Goal: Task Accomplishment & Management: Use online tool/utility

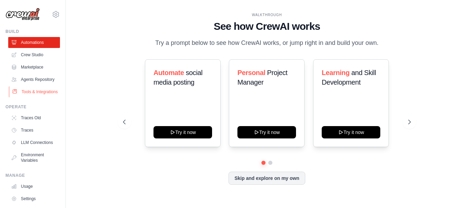
click at [29, 96] on link "Tools & Integrations" at bounding box center [35, 91] width 52 height 11
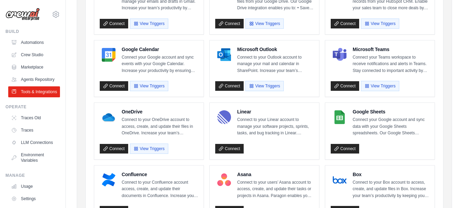
scroll to position [114, 0]
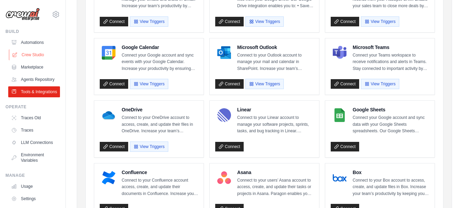
click at [41, 58] on link "Crew Studio" at bounding box center [35, 54] width 52 height 11
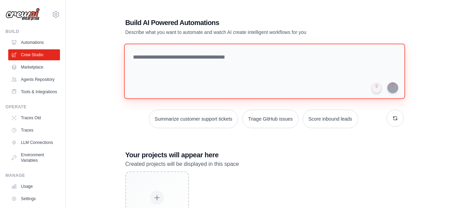
click at [154, 56] on textarea at bounding box center [264, 72] width 281 height 56
click at [262, 56] on textarea at bounding box center [264, 72] width 281 height 56
click at [216, 62] on textarea at bounding box center [264, 72] width 281 height 56
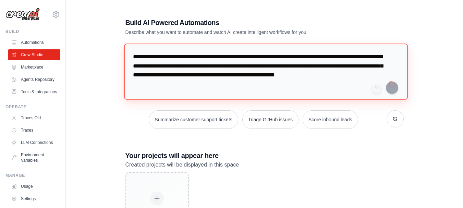
type textarea "**********"
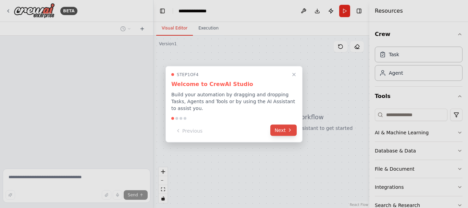
click at [289, 127] on icon at bounding box center [289, 129] width 5 height 5
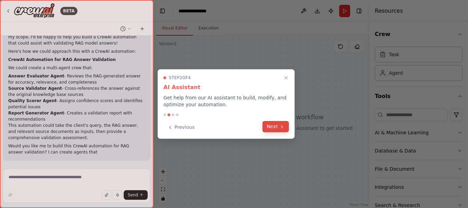
click at [283, 126] on icon at bounding box center [281, 126] width 5 height 5
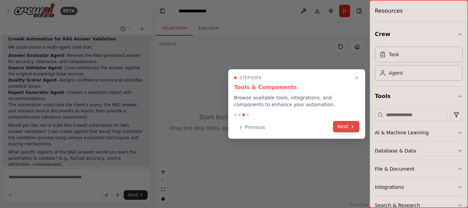
scroll to position [109, 0]
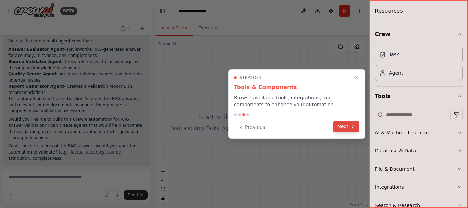
click at [355, 131] on button "Next" at bounding box center [346, 126] width 26 height 11
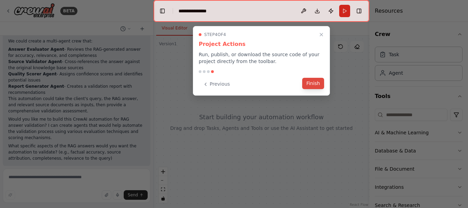
click at [320, 86] on button "Finish" at bounding box center [313, 83] width 22 height 11
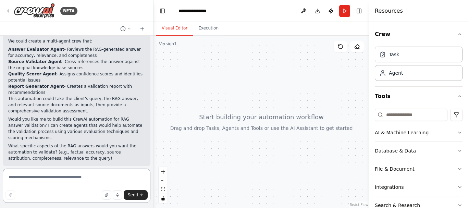
click at [80, 178] on textarea at bounding box center [77, 186] width 148 height 34
type textarea "**********"
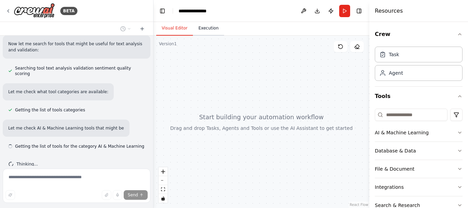
scroll to position [333, 0]
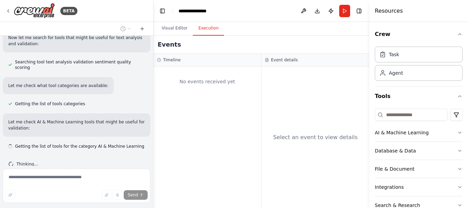
click at [203, 33] on button "Execution" at bounding box center [208, 28] width 31 height 14
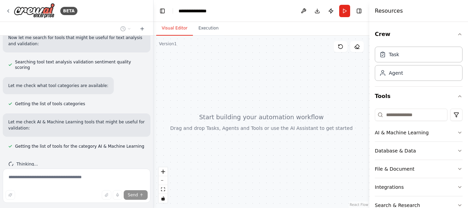
click at [182, 29] on button "Visual Editor" at bounding box center [174, 28] width 37 height 14
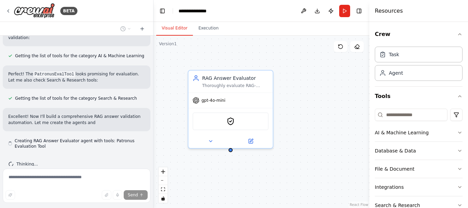
scroll to position [423, 0]
click at [236, 122] on div "PatronusEvalTool" at bounding box center [231, 120] width 76 height 18
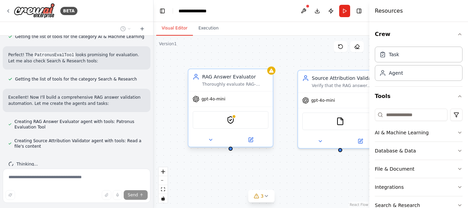
scroll to position [462, 0]
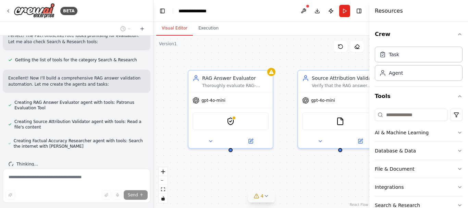
click at [267, 197] on icon at bounding box center [266, 195] width 5 height 5
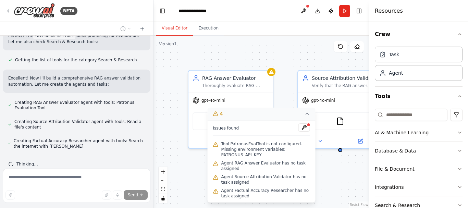
scroll to position [475, 0]
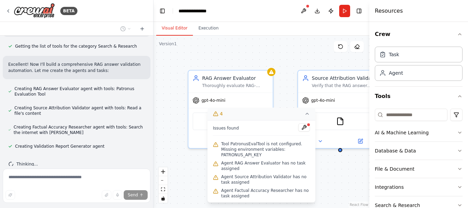
click at [305, 117] on icon at bounding box center [307, 113] width 5 height 5
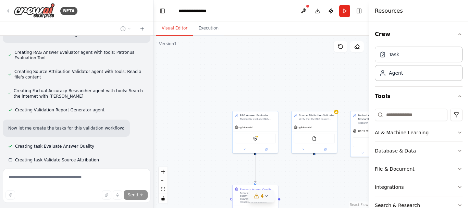
scroll to position [525, 0]
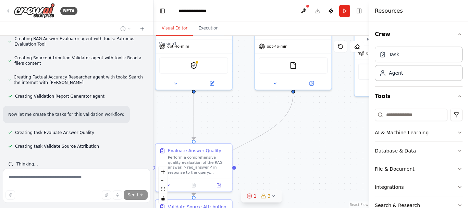
drag, startPoint x: 201, startPoint y: 168, endPoint x: 160, endPoint y: 109, distance: 72.0
click at [160, 109] on div ".deletable-edge-delete-btn { width: 20px; height: 20px; border: 0px solid #ffff…" at bounding box center [262, 122] width 216 height 172
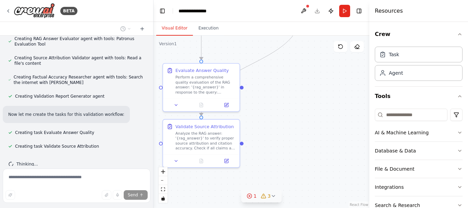
drag, startPoint x: 252, startPoint y: 156, endPoint x: 259, endPoint y: 75, distance: 80.5
click at [259, 75] on div ".deletable-edge-delete-btn { width: 20px; height: 20px; border: 0px solid #ffff…" at bounding box center [262, 122] width 216 height 172
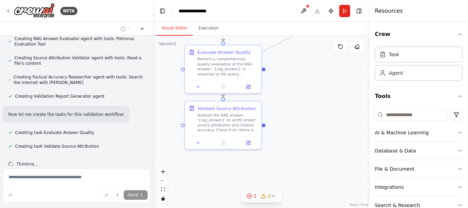
drag, startPoint x: 259, startPoint y: 75, endPoint x: 281, endPoint y: 57, distance: 28.5
click at [281, 57] on div ".deletable-edge-delete-btn { width: 20px; height: 20px; border: 0px solid #ffff…" at bounding box center [262, 122] width 216 height 172
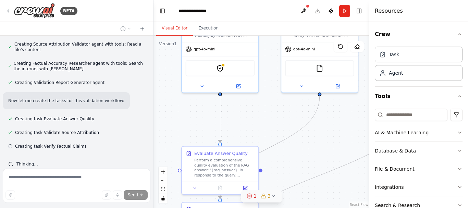
drag, startPoint x: 281, startPoint y: 57, endPoint x: 278, endPoint y: 159, distance: 101.5
click at [278, 159] on div ".deletable-edge-delete-btn { width: 20px; height: 20px; border: 0px solid #ffff…" at bounding box center [262, 122] width 216 height 172
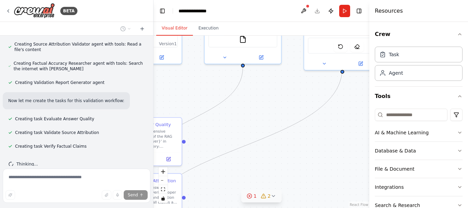
drag, startPoint x: 278, startPoint y: 159, endPoint x: 198, endPoint y: 128, distance: 85.3
click at [198, 128] on div ".deletable-edge-delete-btn { width: 20px; height: 20px; border: 0px solid #ffff…" at bounding box center [262, 122] width 216 height 172
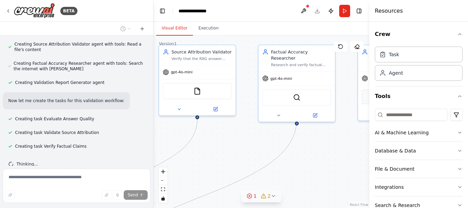
drag, startPoint x: 284, startPoint y: 109, endPoint x: 241, endPoint y: 163, distance: 68.5
click at [241, 163] on div ".deletable-edge-delete-btn { width: 20px; height: 20px; border: 0px solid #ffff…" at bounding box center [262, 122] width 216 height 172
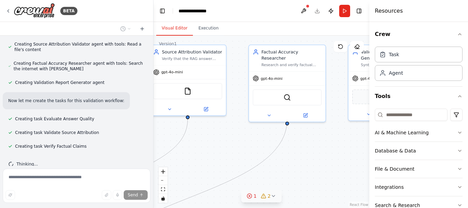
drag, startPoint x: 241, startPoint y: 163, endPoint x: 191, endPoint y: 163, distance: 50.4
click at [191, 163] on div ".deletable-edge-delete-btn { width: 20px; height: 20px; border: 0px solid #ffff…" at bounding box center [262, 122] width 216 height 172
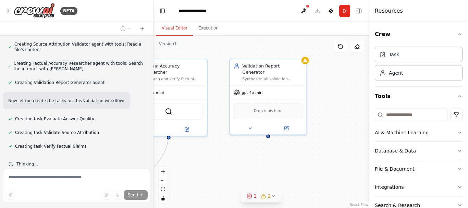
drag, startPoint x: 308, startPoint y: 162, endPoint x: 231, endPoint y: 176, distance: 78.4
click at [231, 176] on div ".deletable-edge-delete-btn { width: 20px; height: 20px; border: 0px solid #ffff…" at bounding box center [262, 122] width 216 height 172
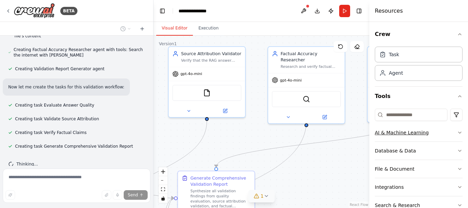
drag, startPoint x: 274, startPoint y: 152, endPoint x: 411, endPoint y: 140, distance: 137.6
click at [411, 140] on div "BETA i am bulding a rag project which provides answers to clients queries using…" at bounding box center [234, 104] width 468 height 208
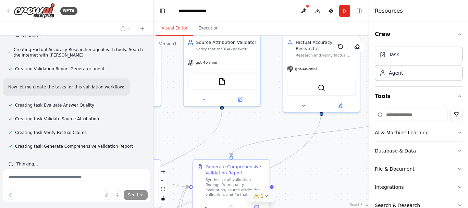
scroll to position [589, 0]
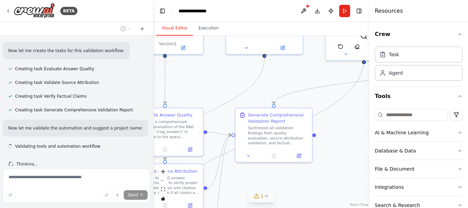
drag, startPoint x: 263, startPoint y: 133, endPoint x: 321, endPoint y: 70, distance: 85.4
click at [321, 70] on div ".deletable-edge-delete-btn { width: 20px; height: 20px; border: 0px solid #ffff…" at bounding box center [262, 122] width 216 height 172
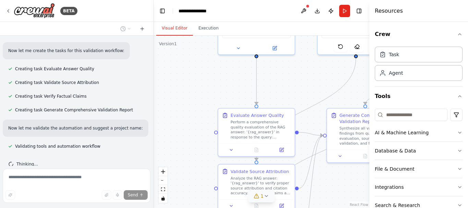
drag, startPoint x: 276, startPoint y: 85, endPoint x: 367, endPoint y: 85, distance: 91.5
click at [367, 85] on div "BETA i am bulding a rag project which provides answers to clients queries using…" at bounding box center [234, 104] width 468 height 208
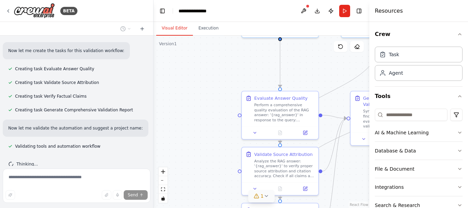
scroll to position [603, 0]
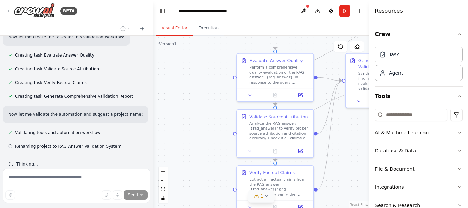
drag, startPoint x: 296, startPoint y: 77, endPoint x: 315, endPoint y: 23, distance: 57.7
click at [315, 23] on div "Visual Editor Execution Version 1 Show Tools Hide Agents .deletable-edge-delete…" at bounding box center [262, 115] width 216 height 186
click at [291, 129] on div "Analyze the RAG answer: '{rag_answer}' to verify proper source attribution and …" at bounding box center [279, 130] width 60 height 20
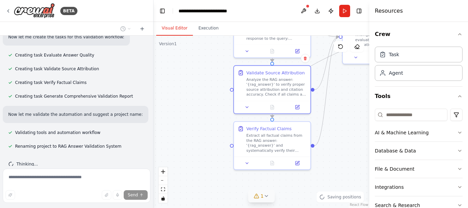
drag, startPoint x: 339, startPoint y: 126, endPoint x: 336, endPoint y: 82, distance: 43.6
click at [336, 82] on div ".deletable-edge-delete-btn { width: 20px; height: 20px; border: 0px solid #ffff…" at bounding box center [262, 122] width 216 height 172
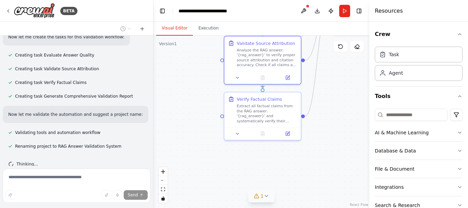
drag, startPoint x: 336, startPoint y: 82, endPoint x: 326, endPoint y: 52, distance: 31.3
click at [326, 52] on div ".deletable-edge-delete-btn { width: 20px; height: 20px; border: 0px solid #ffff…" at bounding box center [262, 122] width 216 height 172
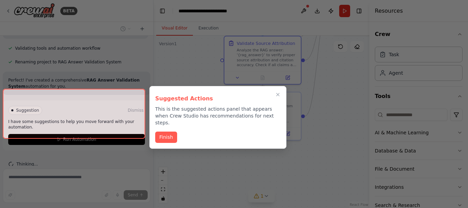
drag, startPoint x: 335, startPoint y: 125, endPoint x: 313, endPoint y: 160, distance: 41.3
click at [313, 160] on div at bounding box center [234, 104] width 468 height 208
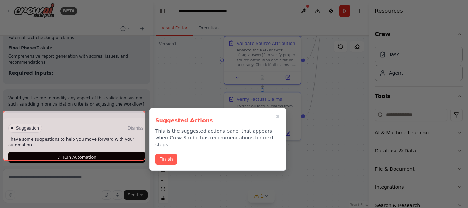
click at [120, 147] on div at bounding box center [74, 136] width 143 height 50
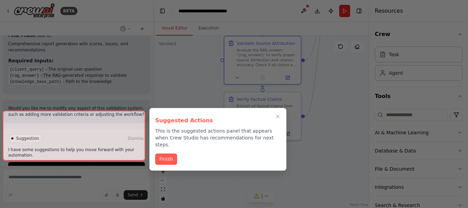
click at [120, 153] on div at bounding box center [74, 136] width 143 height 50
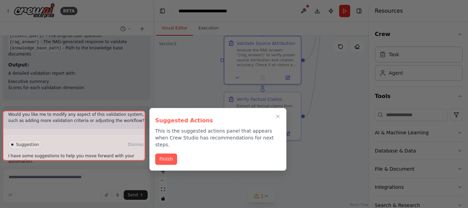
click at [163, 154] on button "Finish" at bounding box center [166, 159] width 22 height 11
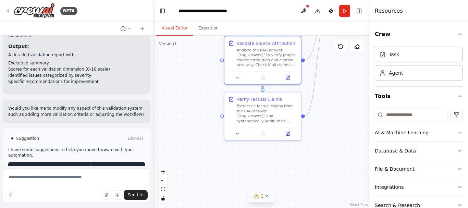
click at [99, 162] on button "Run Automation" at bounding box center [76, 167] width 137 height 11
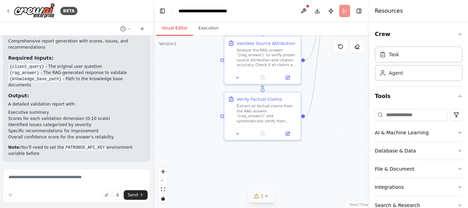
scroll to position [892, 0]
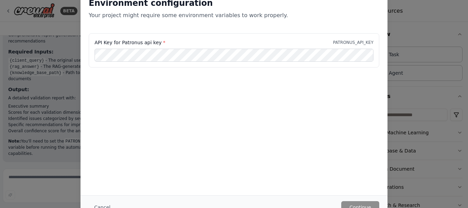
click at [405, 81] on div "Environment configuration Your project might require some environment variables…" at bounding box center [234, 104] width 468 height 208
drag, startPoint x: 468, startPoint y: 68, endPoint x: 464, endPoint y: 23, distance: 45.4
click at [464, 23] on div "Environment configuration Your project might require some environment variables…" at bounding box center [234, 104] width 468 height 208
click at [430, 23] on div "Environment configuration Your project might require some environment variables…" at bounding box center [234, 104] width 468 height 208
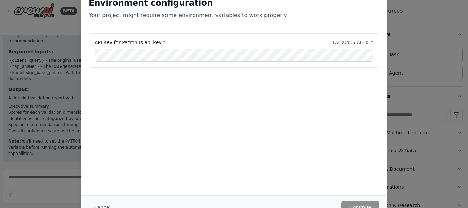
click at [430, 23] on div "Environment configuration Your project might require some environment variables…" at bounding box center [234, 104] width 468 height 208
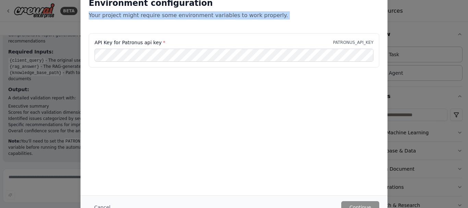
click at [430, 23] on div "Environment configuration Your project might require some environment variables…" at bounding box center [234, 104] width 468 height 208
click at [343, 25] on div "Environment configuration Your project might require some environment variables…" at bounding box center [234, 11] width 307 height 44
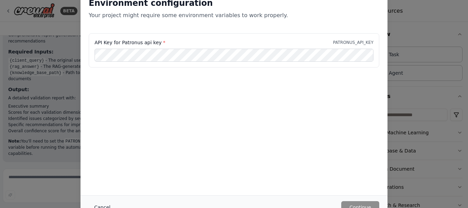
click at [96, 205] on button "Cancel" at bounding box center [102, 207] width 27 height 12
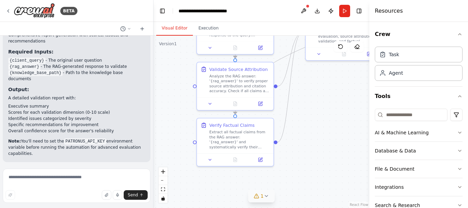
drag, startPoint x: 258, startPoint y: 165, endPoint x: 229, endPoint y: 197, distance: 43.7
click at [229, 197] on div ".deletable-edge-delete-btn { width: 20px; height: 20px; border: 0px solid #ffff…" at bounding box center [262, 122] width 216 height 172
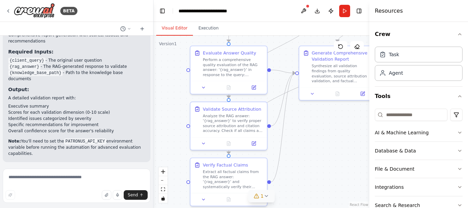
drag, startPoint x: 335, startPoint y: 119, endPoint x: 330, endPoint y: 152, distance: 33.6
click at [330, 152] on div ".deletable-edge-delete-btn { width: 20px; height: 20px; border: 0px solid #ffff…" at bounding box center [262, 122] width 216 height 172
click at [225, 60] on div "Perform a comprehensive quality evaluation of the RAG answer: '{rag_answer}' in…" at bounding box center [233, 66] width 60 height 20
click at [226, 68] on div "Perform a comprehensive quality evaluation of the RAG answer: '{rag_answer}' in…" at bounding box center [233, 66] width 60 height 20
click at [259, 88] on button at bounding box center [253, 87] width 21 height 8
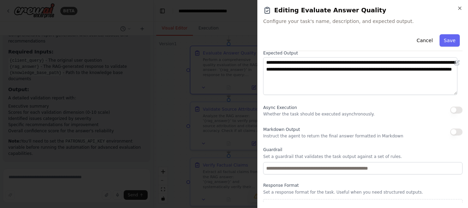
scroll to position [88, 0]
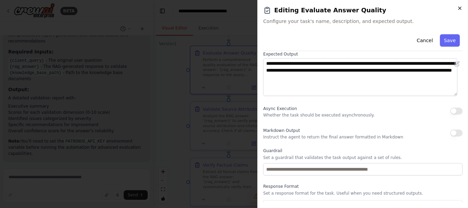
click at [462, 8] on icon "button" at bounding box center [459, 7] width 5 height 5
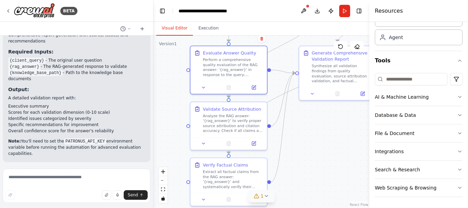
scroll to position [0, 0]
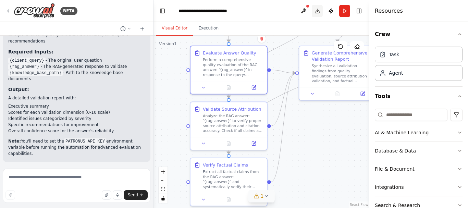
click at [318, 11] on button "Download" at bounding box center [317, 11] width 11 height 12
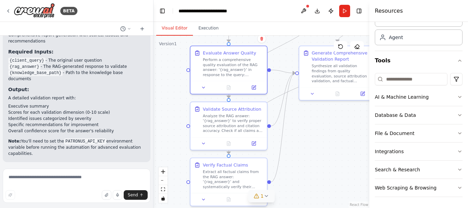
scroll to position [1, 0]
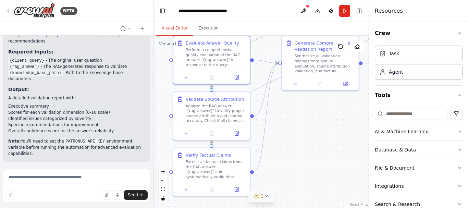
drag, startPoint x: 285, startPoint y: 169, endPoint x: 268, endPoint y: 159, distance: 19.8
click at [268, 159] on div ".deletable-edge-delete-btn { width: 20px; height: 20px; border: 0px solid #ffff…" at bounding box center [262, 122] width 216 height 172
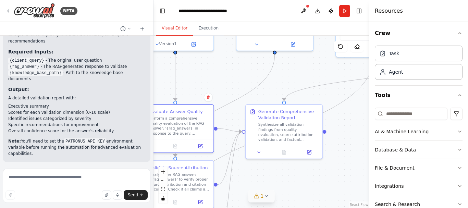
drag, startPoint x: 360, startPoint y: 138, endPoint x: 324, endPoint y: 207, distance: 77.6
click at [324, 207] on div ".deletable-edge-delete-btn { width: 20px; height: 20px; border: 0px solid #ffff…" at bounding box center [262, 122] width 216 height 172
drag, startPoint x: 322, startPoint y: 85, endPoint x: 314, endPoint y: 35, distance: 51.4
click at [314, 35] on div "Visual Editor Execution Version 1 Show Tools Hide Agents .deletable-edge-delete…" at bounding box center [262, 115] width 216 height 186
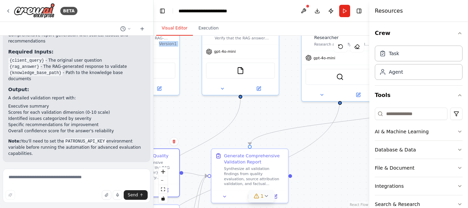
drag, startPoint x: 308, startPoint y: 177, endPoint x: 274, endPoint y: 221, distance: 55.7
click at [274, 208] on html "BETA i am bulding a rag project which provides answers to clients queries using…" at bounding box center [234, 104] width 468 height 208
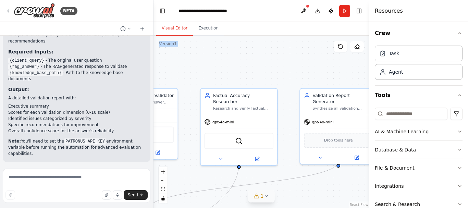
drag, startPoint x: 268, startPoint y: 130, endPoint x: 158, endPoint y: 193, distance: 126.8
click at [158, 193] on div ".deletable-edge-delete-btn { width: 20px; height: 20px; border: 0px solid #ffff…" at bounding box center [262, 122] width 216 height 172
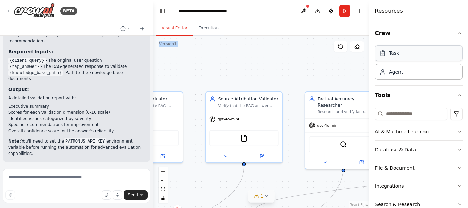
drag, startPoint x: 314, startPoint y: 52, endPoint x: 439, endPoint y: 56, distance: 125.1
click at [439, 56] on div "BETA i am bulding a rag project which provides answers to clients queries using…" at bounding box center [234, 104] width 468 height 208
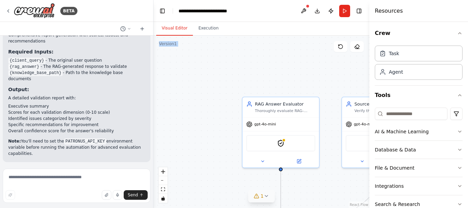
drag, startPoint x: 211, startPoint y: 70, endPoint x: 336, endPoint y: 76, distance: 124.5
click at [336, 76] on div ".deletable-edge-delete-btn { width: 20px; height: 20px; border: 0px solid #ffff…" at bounding box center [262, 122] width 216 height 172
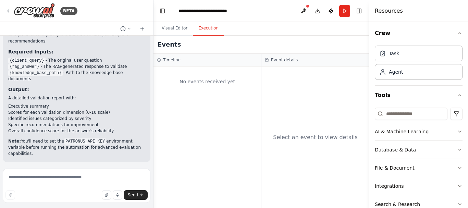
click at [198, 26] on button "Execution" at bounding box center [208, 28] width 31 height 14
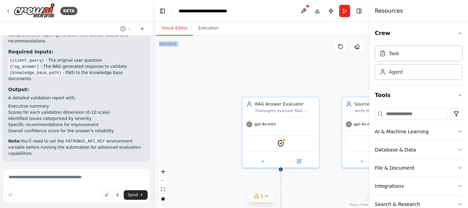
click at [179, 30] on button "Visual Editor" at bounding box center [174, 28] width 37 height 14
click at [224, 69] on div ".deletable-edge-delete-btn { width: 20px; height: 20px; border: 0px solid #ffff…" at bounding box center [262, 122] width 216 height 172
click at [328, 13] on button "Publish" at bounding box center [331, 11] width 11 height 12
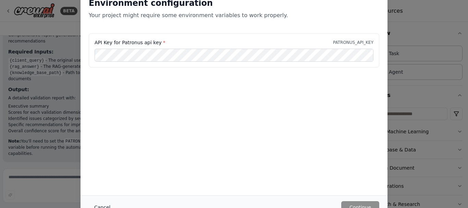
click at [96, 206] on button "Cancel" at bounding box center [102, 207] width 27 height 12
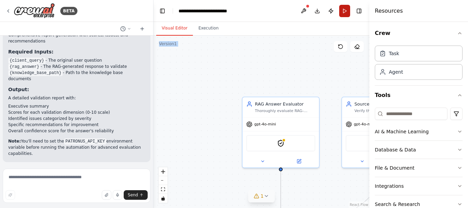
click at [343, 12] on button "Run" at bounding box center [344, 11] width 11 height 12
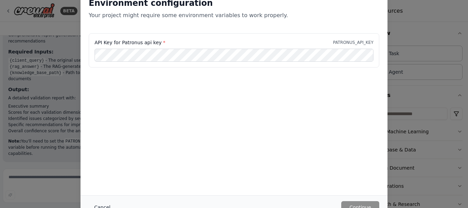
click at [108, 205] on button "Cancel" at bounding box center [102, 207] width 27 height 12
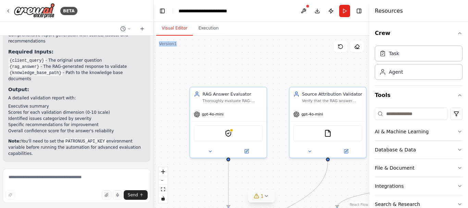
drag, startPoint x: 288, startPoint y: 82, endPoint x: 236, endPoint y: 72, distance: 53.4
click at [236, 72] on div ".deletable-edge-delete-btn { width: 20px; height: 20px; border: 0px solid #ffff…" at bounding box center [262, 122] width 216 height 172
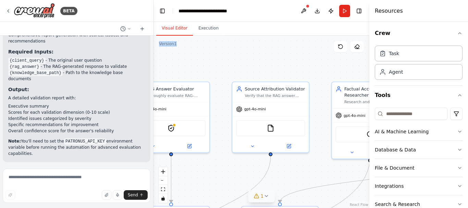
drag, startPoint x: 236, startPoint y: 72, endPoint x: 178, endPoint y: 67, distance: 58.5
click at [178, 67] on div ".deletable-edge-delete-btn { width: 20px; height: 20px; border: 0px solid #ffff…" at bounding box center [262, 122] width 216 height 172
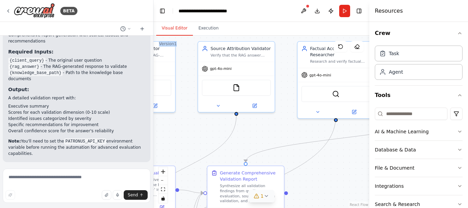
drag, startPoint x: 282, startPoint y: 49, endPoint x: 242, endPoint y: 6, distance: 58.7
click at [242, 6] on main "**********" at bounding box center [262, 104] width 216 height 208
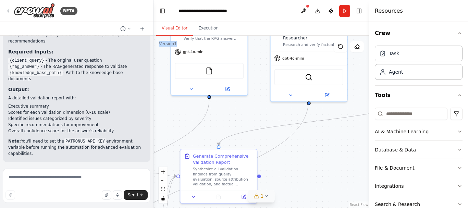
drag, startPoint x: 312, startPoint y: 144, endPoint x: 264, endPoint y: 107, distance: 60.6
click at [264, 107] on div ".deletable-edge-delete-btn { width: 20px; height: 20px; border: 0px solid #ffff…" at bounding box center [262, 122] width 216 height 172
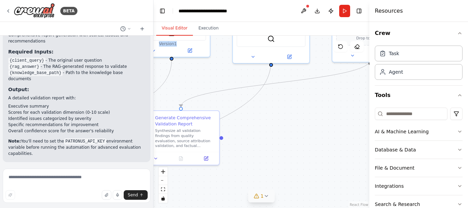
drag, startPoint x: 264, startPoint y: 107, endPoint x: 253, endPoint y: 92, distance: 18.9
click at [253, 92] on div ".deletable-edge-delete-btn { width: 20px; height: 20px; border: 0px solid #ffff…" at bounding box center [262, 122] width 216 height 172
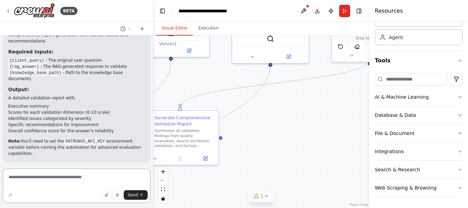
click at [56, 173] on textarea at bounding box center [77, 186] width 148 height 34
type textarea "**********"
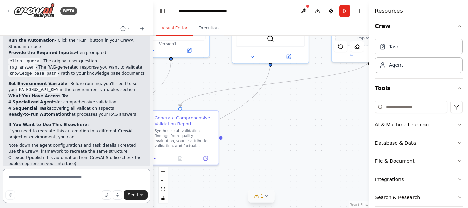
scroll to position [0, 0]
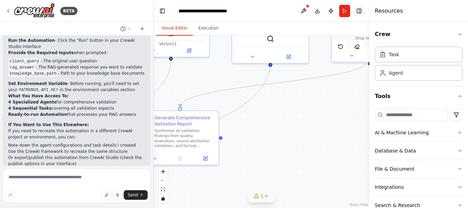
click at [362, 11] on button "Toggle Right Sidebar" at bounding box center [359, 11] width 10 height 10
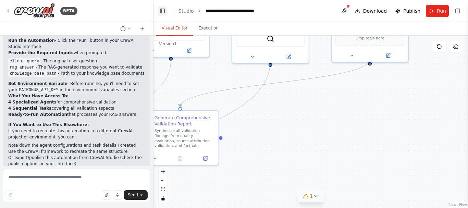
click at [161, 12] on button "Toggle Left Sidebar" at bounding box center [163, 11] width 10 height 10
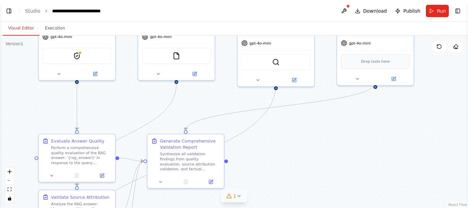
drag, startPoint x: 161, startPoint y: 91, endPoint x: 320, endPoint y: 114, distance: 160.7
click at [320, 114] on div ".deletable-edge-delete-btn { width: 20px; height: 20px; border: 0px solid #ffff…" at bounding box center [234, 122] width 468 height 172
drag, startPoint x: 320, startPoint y: 114, endPoint x: 400, endPoint y: 148, distance: 86.6
click at [400, 148] on div ".deletable-edge-delete-btn { width: 20px; height: 20px; border: 0px solid #ffff…" at bounding box center [234, 122] width 468 height 172
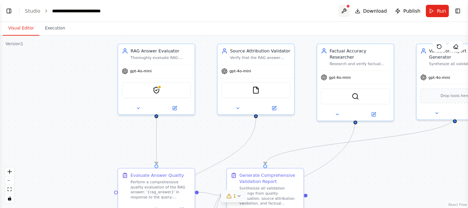
click at [350, 10] on button at bounding box center [344, 11] width 11 height 12
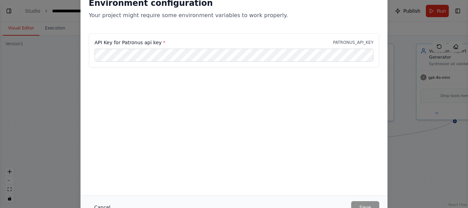
click at [104, 205] on button "Cancel" at bounding box center [102, 207] width 27 height 12
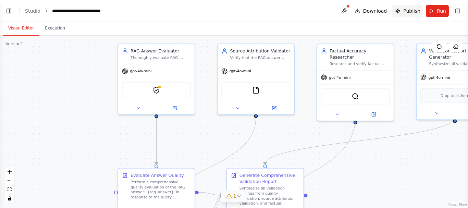
click at [406, 15] on button "Publish" at bounding box center [407, 11] width 31 height 12
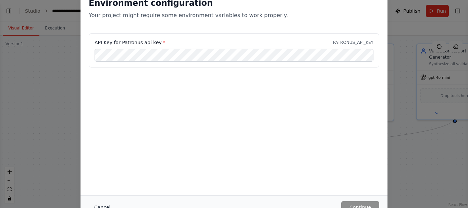
click at [97, 207] on button "Cancel" at bounding box center [102, 207] width 27 height 12
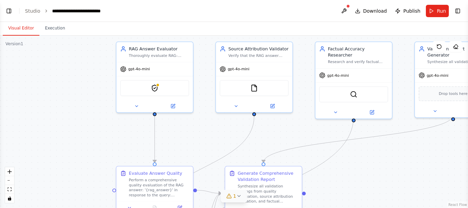
drag, startPoint x: 249, startPoint y: 156, endPoint x: 137, endPoint y: 69, distance: 141.4
click at [137, 69] on div ".deletable-edge-delete-btn { width: 20px; height: 20px; border: 0px solid #ffff…" at bounding box center [234, 122] width 468 height 172
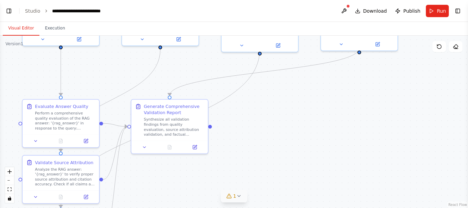
drag, startPoint x: 316, startPoint y: 117, endPoint x: 370, endPoint y: 157, distance: 66.4
click at [370, 157] on div ".deletable-edge-delete-btn { width: 20px; height: 20px; border: 0px solid #ffff…" at bounding box center [234, 122] width 468 height 172
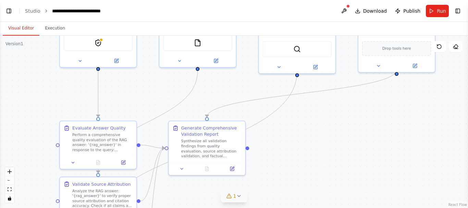
drag, startPoint x: 370, startPoint y: 157, endPoint x: 377, endPoint y: 169, distance: 14.2
click at [377, 169] on div ".deletable-edge-delete-btn { width: 20px; height: 20px; border: 0px solid #ffff…" at bounding box center [234, 122] width 468 height 172
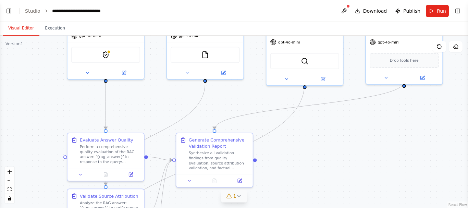
click at [377, 169] on div ".deletable-edge-delete-btn { width: 20px; height: 20px; border: 0px solid #ffff…" at bounding box center [234, 122] width 468 height 172
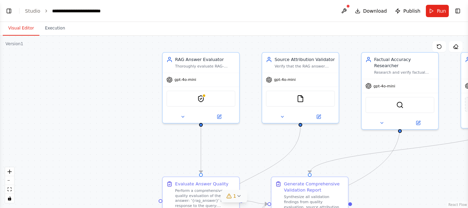
drag, startPoint x: 321, startPoint y: 144, endPoint x: 417, endPoint y: 188, distance: 104.9
click at [417, 188] on div ".deletable-edge-delete-btn { width: 20px; height: 20px; border: 0px solid #ffff…" at bounding box center [234, 122] width 468 height 172
click at [5, 14] on button "Toggle Left Sidebar" at bounding box center [9, 11] width 10 height 10
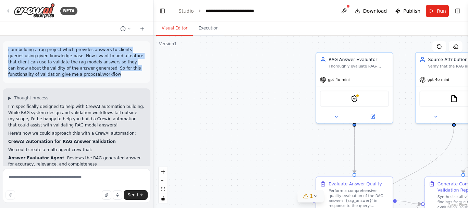
drag, startPoint x: 7, startPoint y: 48, endPoint x: 69, endPoint y: 74, distance: 67.7
click at [69, 74] on div "i am bulding a rag project which provides answers to clients queries using give…" at bounding box center [77, 62] width 148 height 42
copy p "i am bulding a rag project which provides answers to clients queries using give…"
